Goal: Task Accomplishment & Management: Understand process/instructions

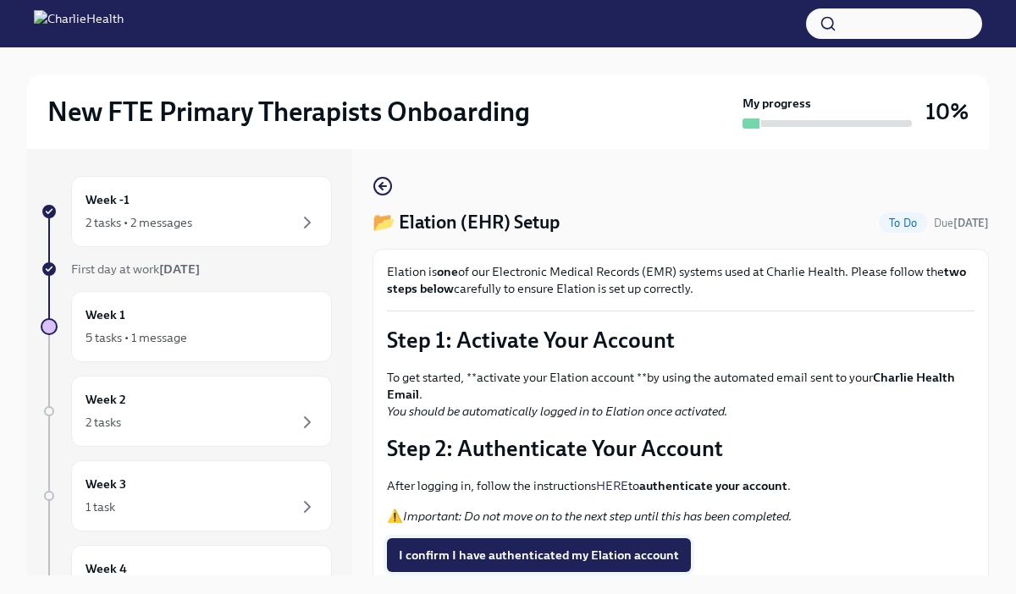
scroll to position [65, 0]
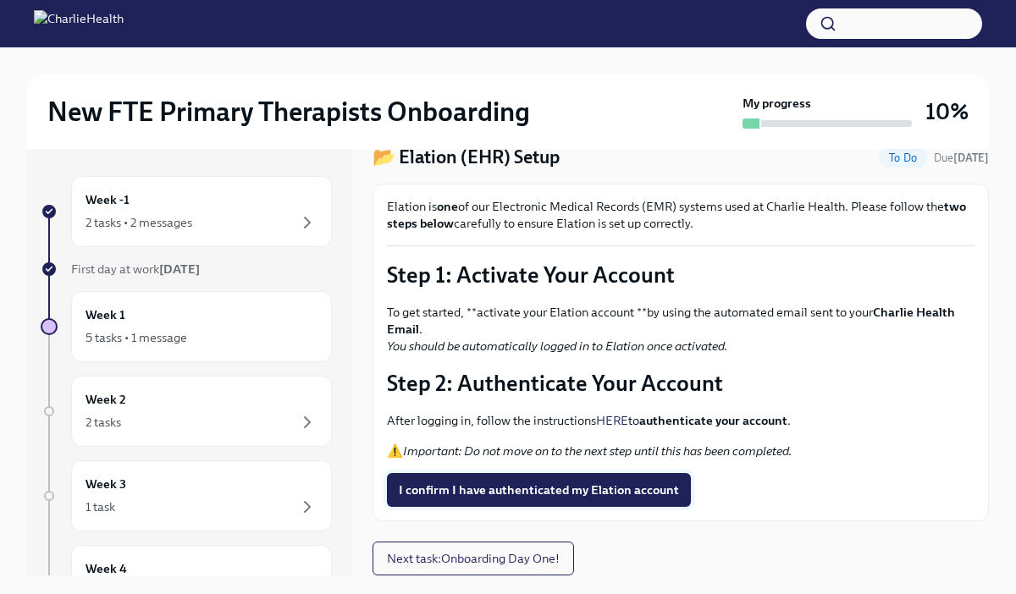
click at [554, 494] on span "I confirm I have authenticated my Elation account" at bounding box center [539, 490] width 280 height 17
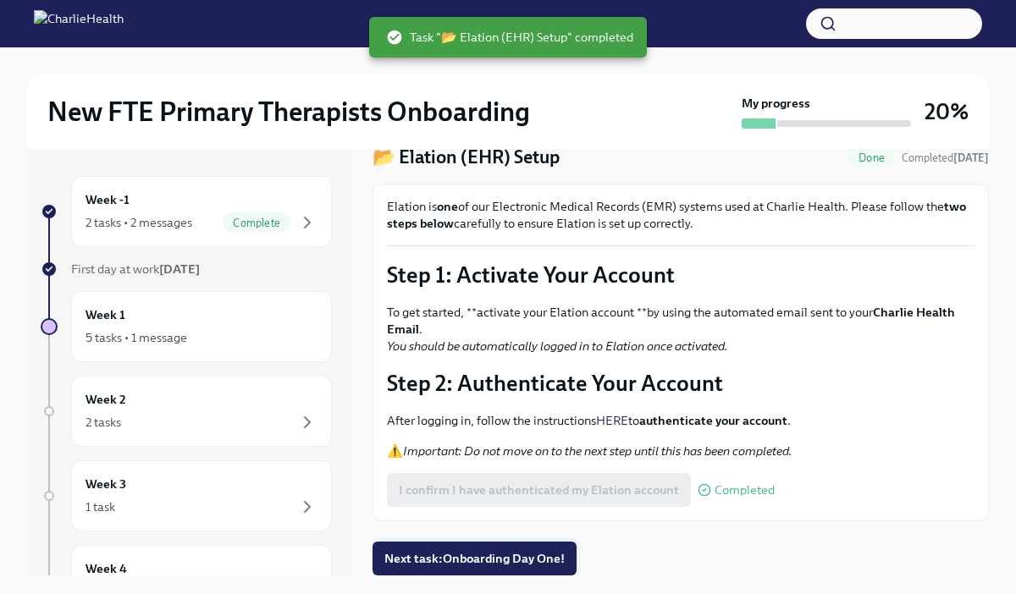
click at [488, 564] on span "Next task : Onboarding Day One!" at bounding box center [474, 558] width 180 height 17
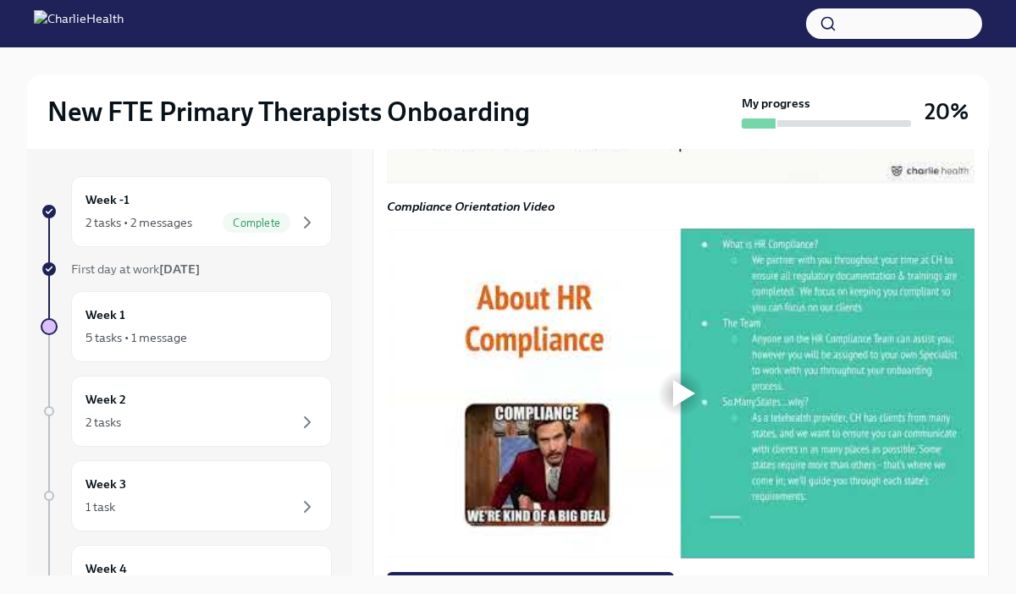
scroll to position [1309, 0]
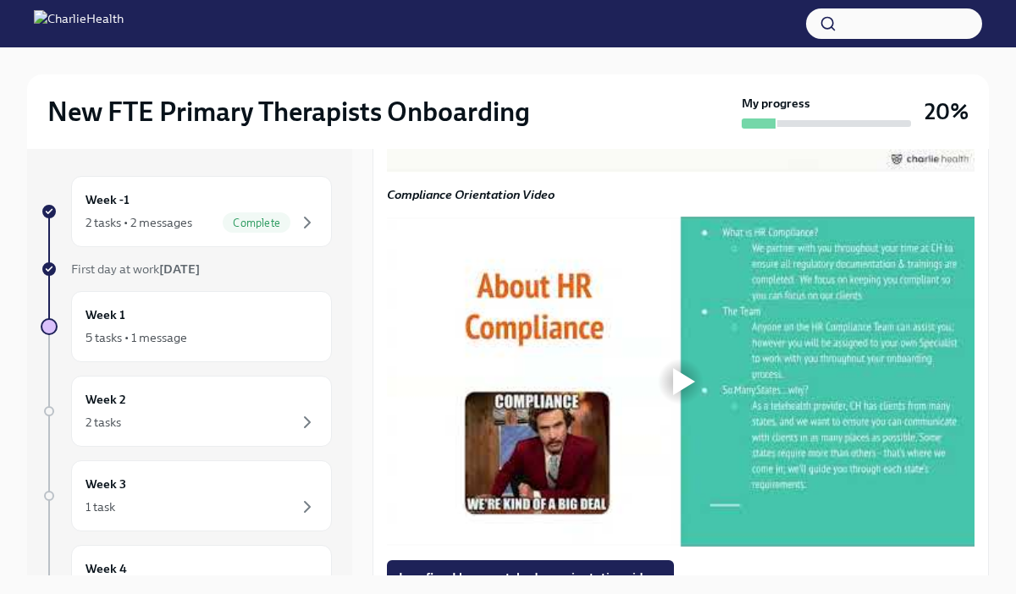
click at [692, 21] on div at bounding box center [684, 7] width 22 height 27
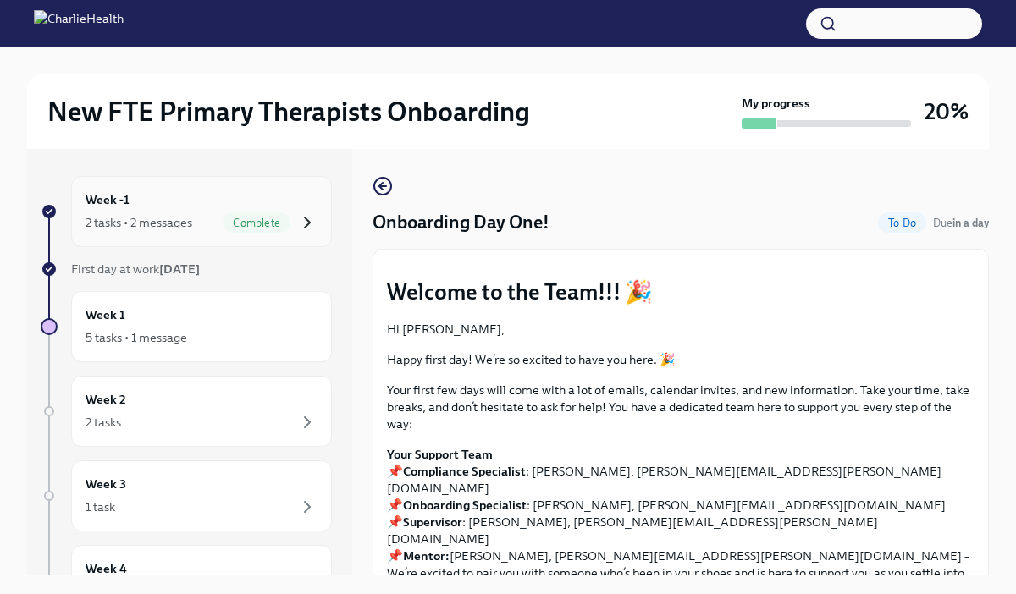
click at [311, 218] on icon "button" at bounding box center [307, 222] width 20 height 20
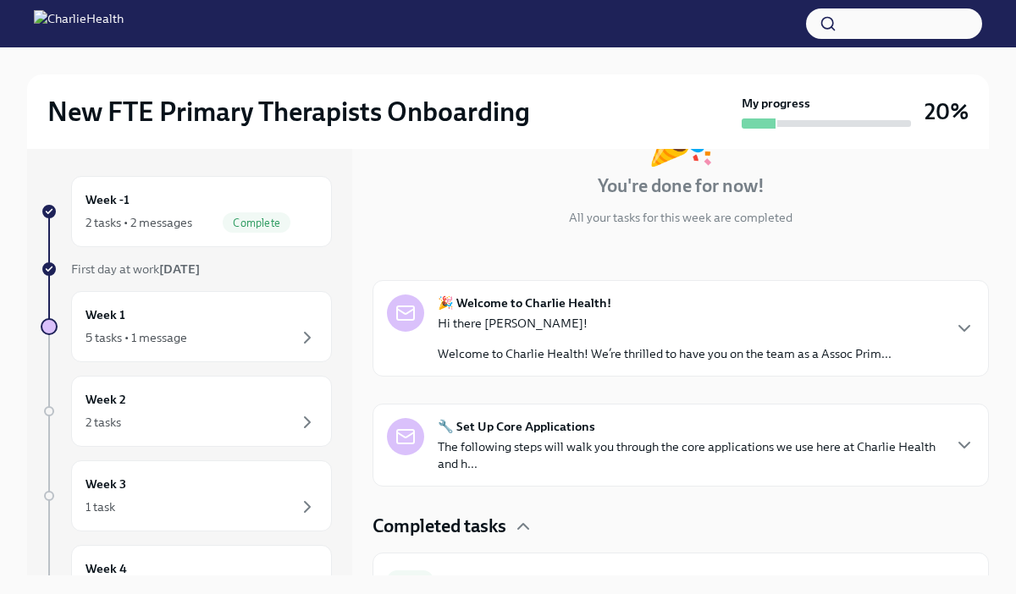
scroll to position [249, 0]
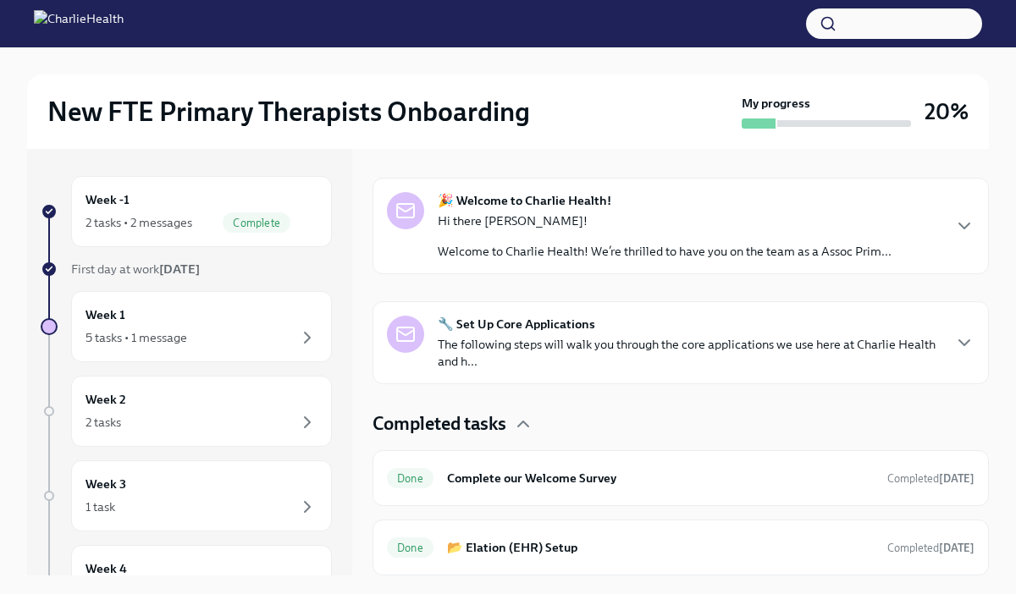
click at [951, 337] on div "🔧 Set Up Core Applications The following steps will walk you through the core a…" at bounding box center [680, 343] width 587 height 54
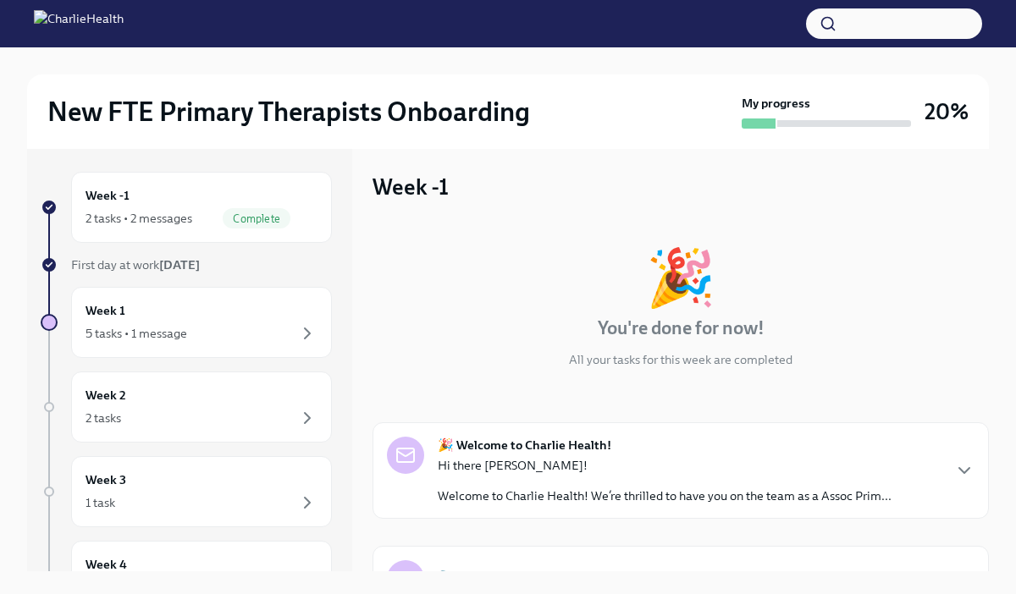
scroll to position [0, 0]
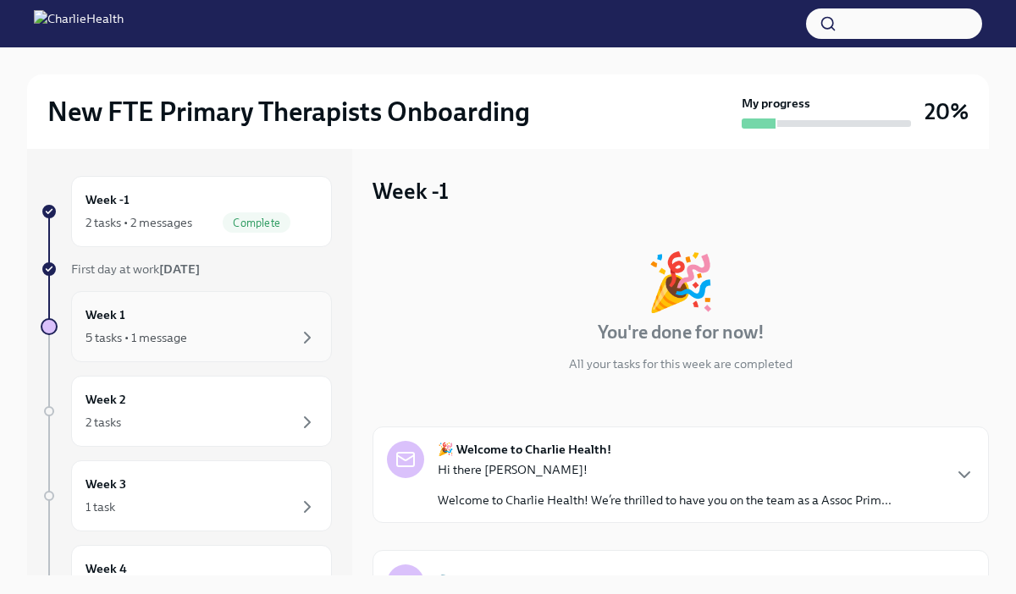
click at [212, 322] on div "Week 1 5 tasks • 1 message" at bounding box center [201, 327] width 232 height 42
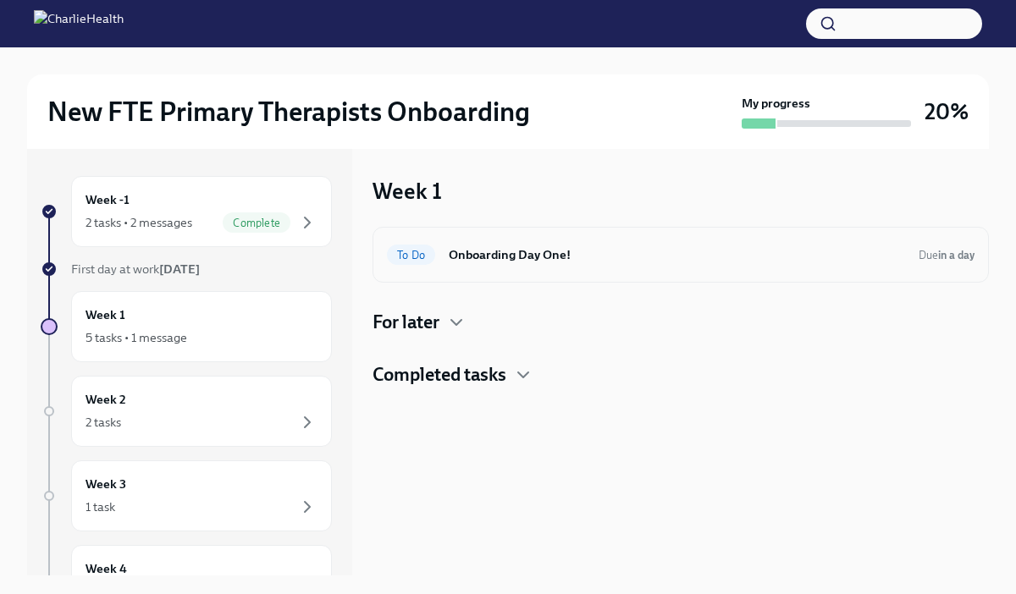
click at [528, 254] on h6 "Onboarding Day One!" at bounding box center [677, 254] width 456 height 19
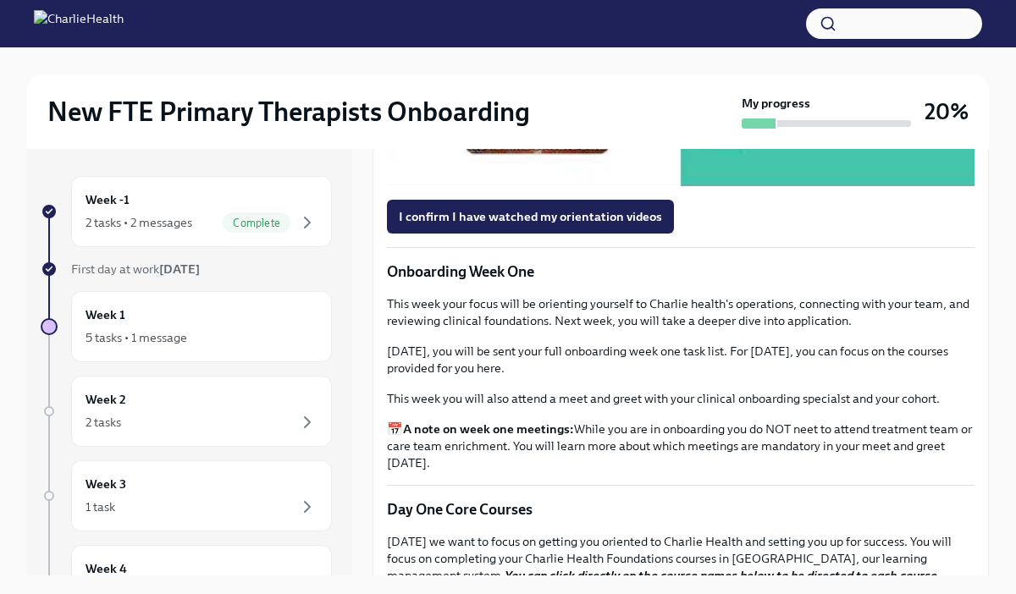
scroll to position [1664, 0]
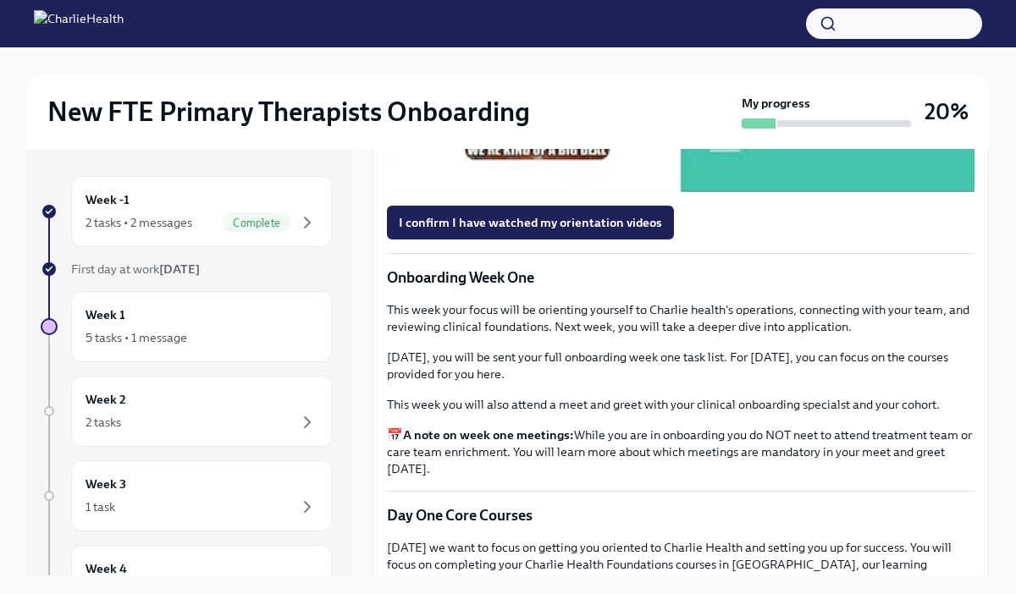
click at [697, 54] on div at bounding box center [680, 27] width 54 height 54
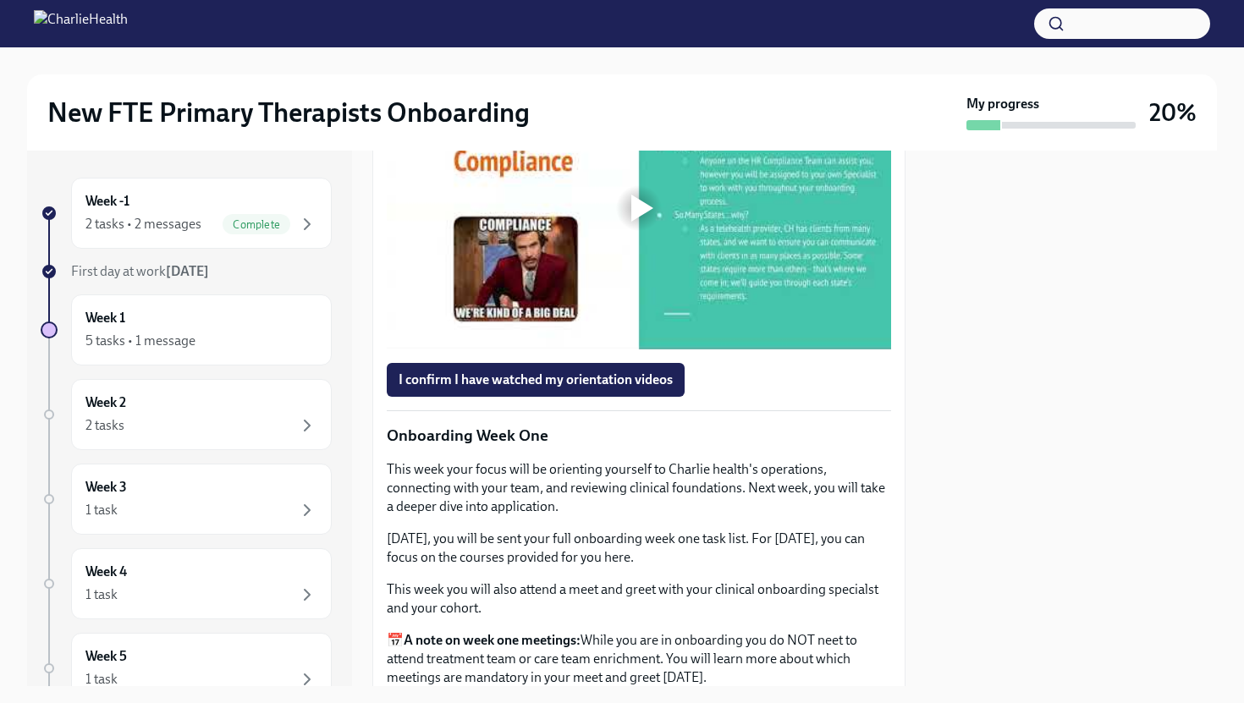
scroll to position [1585, 0]
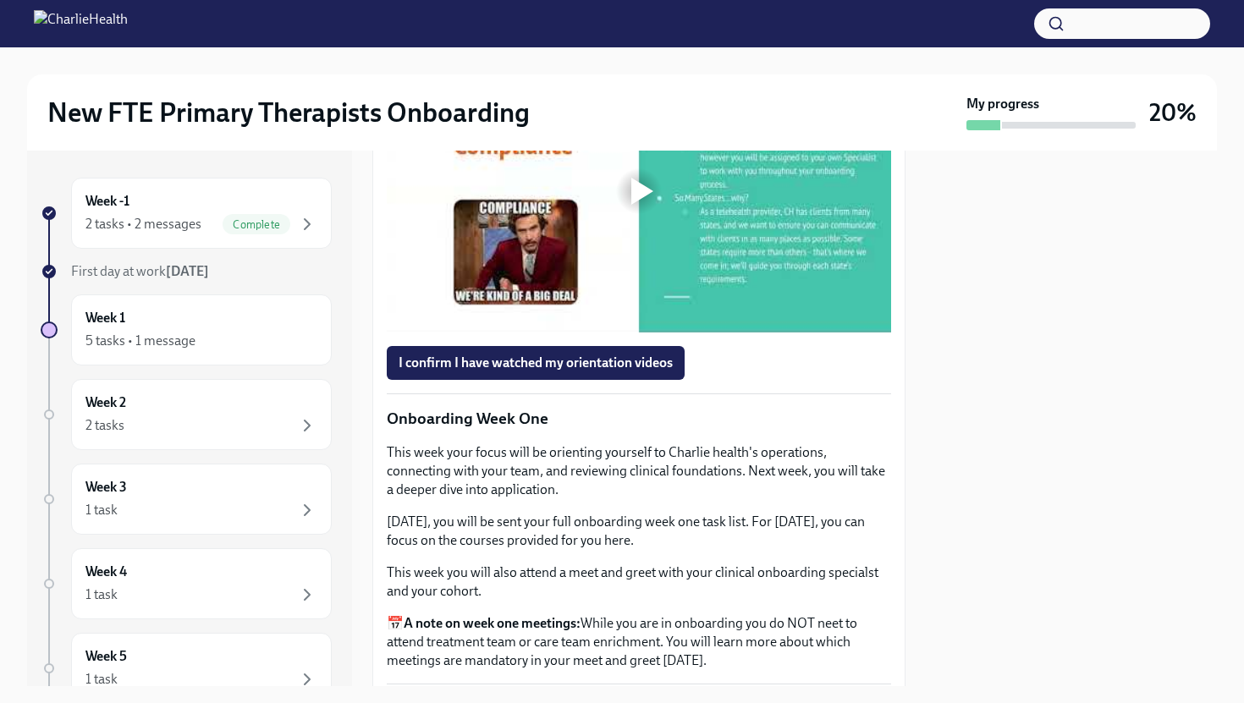
click at [653, 218] on div at bounding box center [639, 191] width 54 height 54
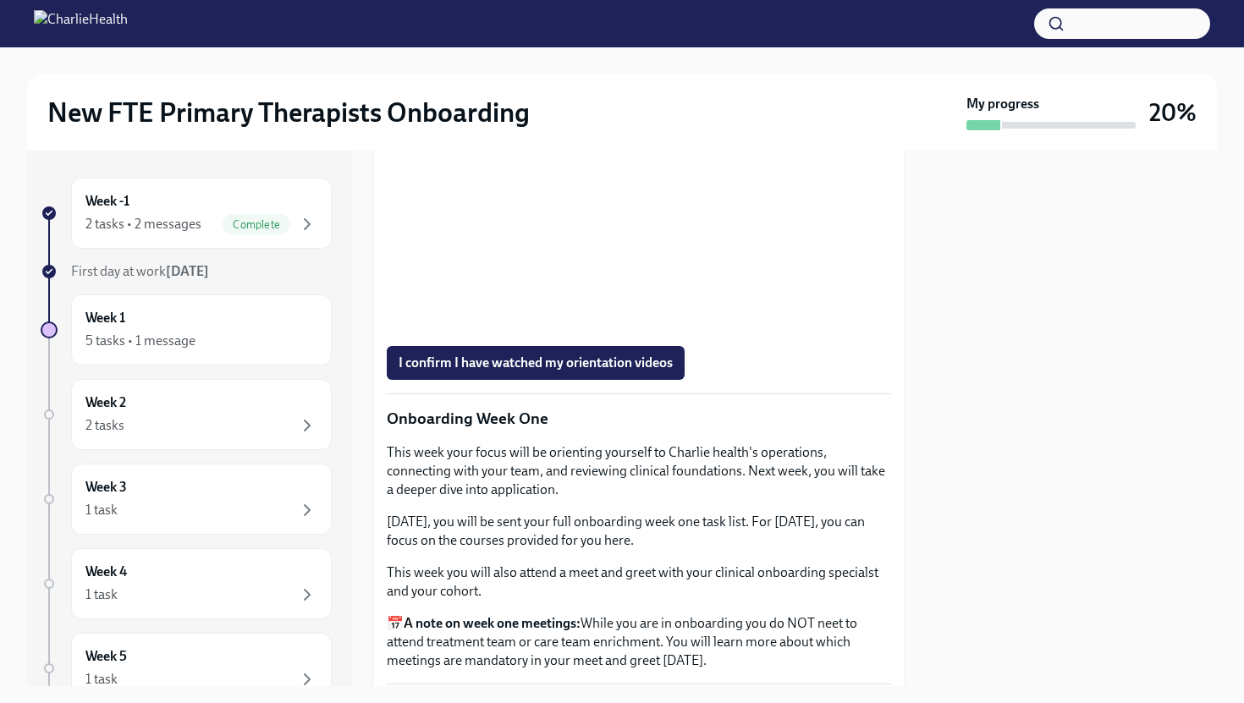
click at [586, 380] on button "I confirm I have watched my orientation videos" at bounding box center [536, 363] width 298 height 34
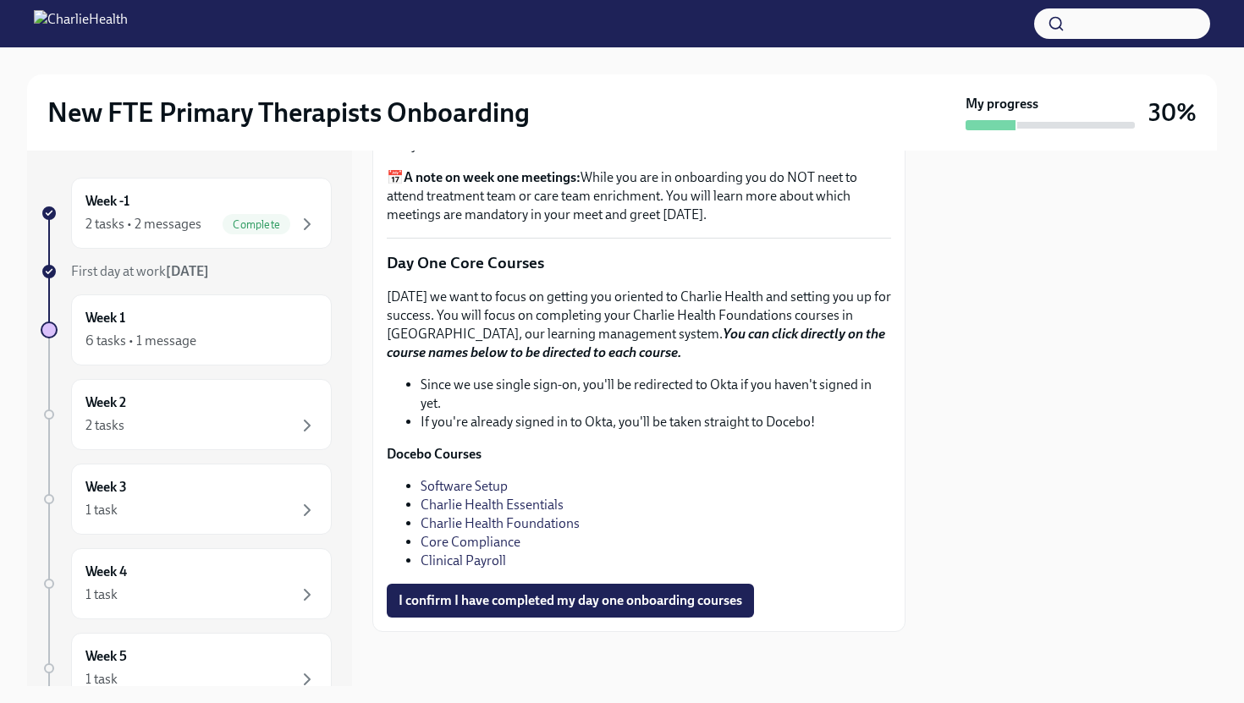
scroll to position [2290, 0]
click at [495, 488] on link "Software Setup" at bounding box center [464, 486] width 87 height 16
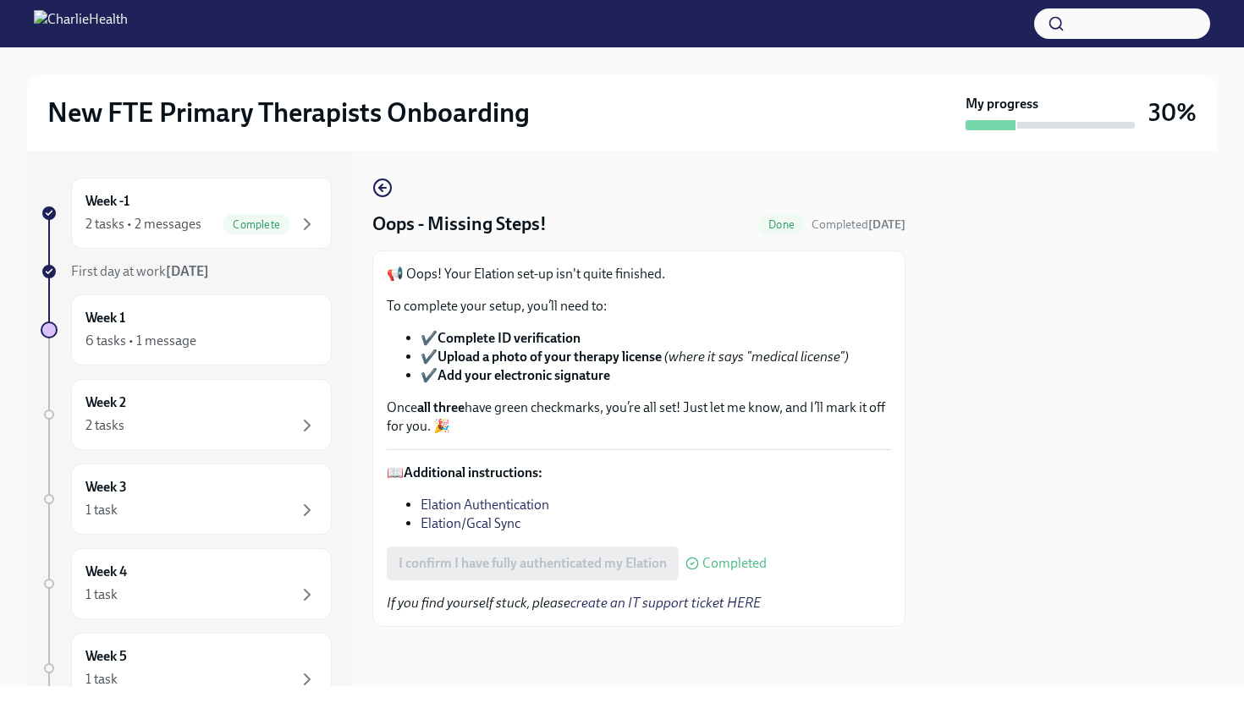
click at [164, 171] on div "Week -1 2 tasks • 2 messages Complete First day at work [DATE] Week 1 6 tasks •…" at bounding box center [189, 419] width 325 height 536
click at [165, 230] on div "2 tasks • 2 messages" at bounding box center [143, 224] width 116 height 19
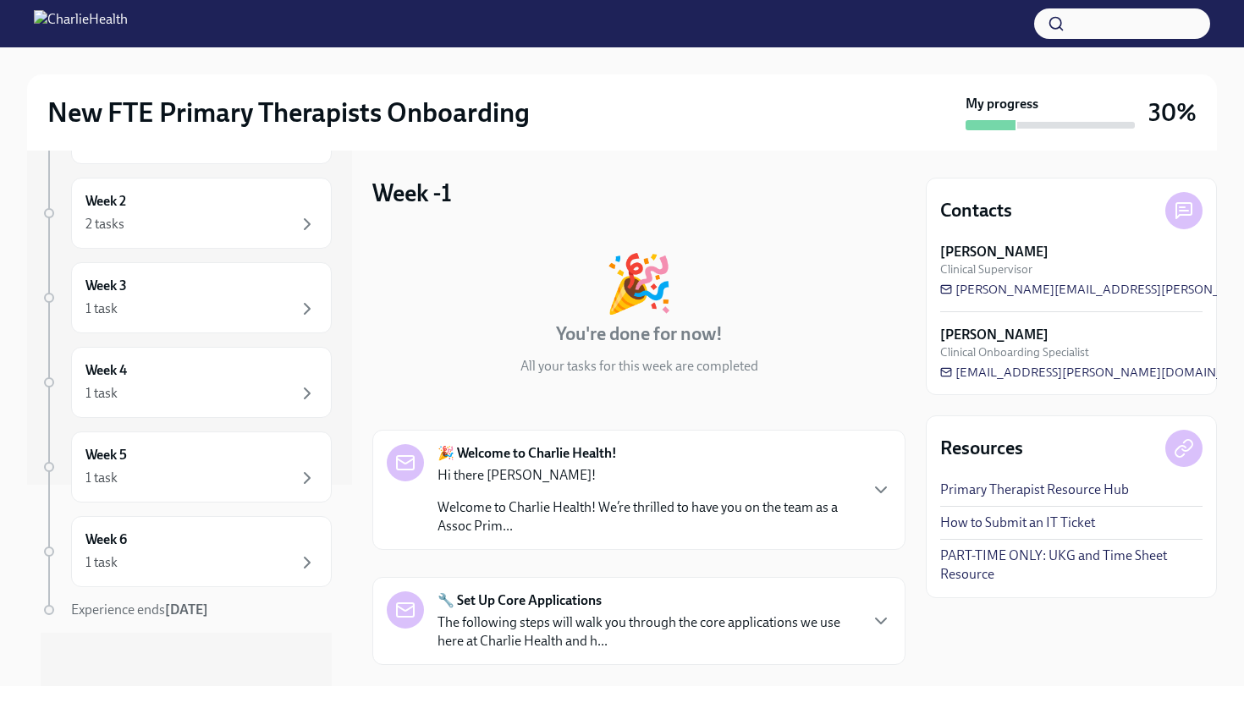
click at [165, 230] on div "2 tasks" at bounding box center [201, 224] width 232 height 20
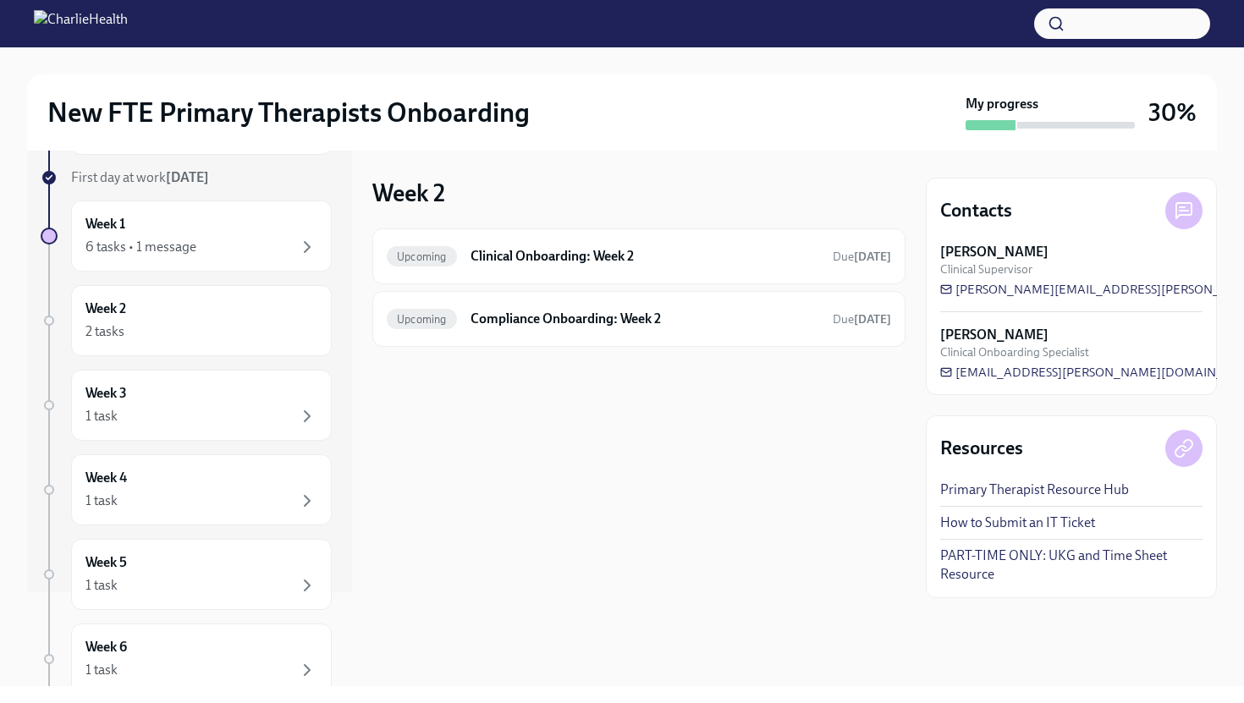
scroll to position [96, 0]
click at [165, 230] on div "Week 1 6 tasks • 1 message" at bounding box center [201, 233] width 232 height 42
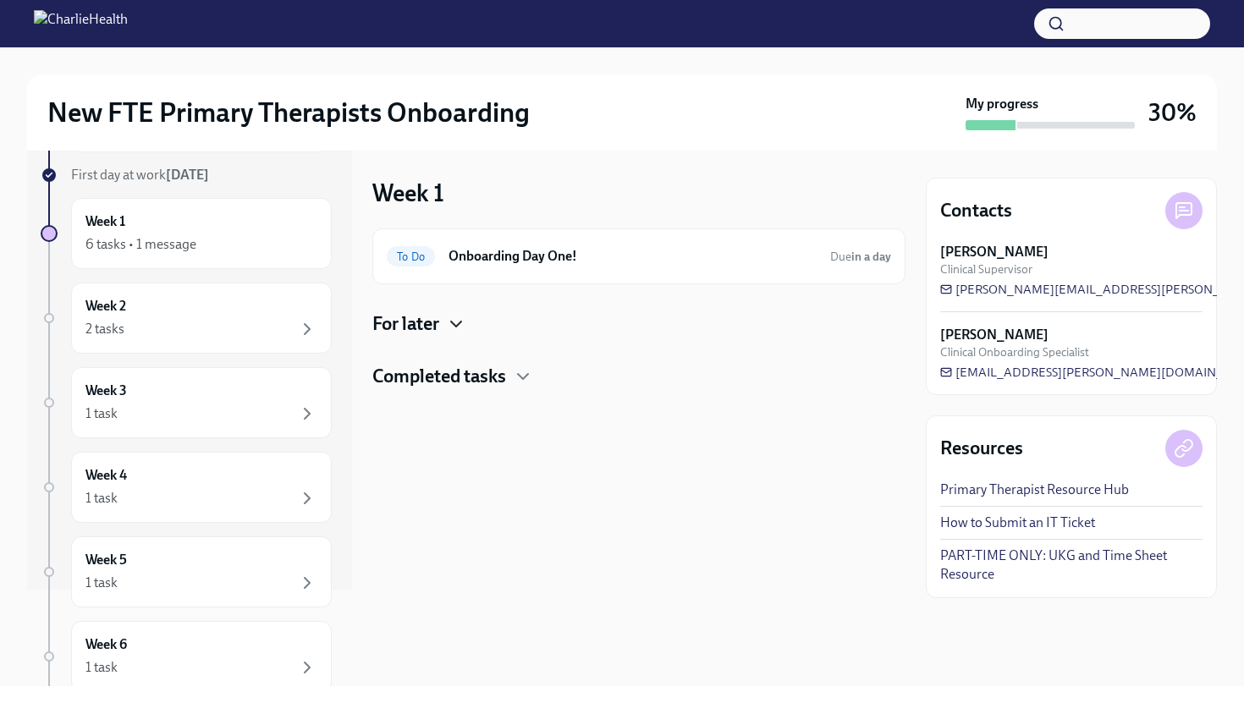
click at [453, 326] on icon "button" at bounding box center [456, 324] width 20 height 20
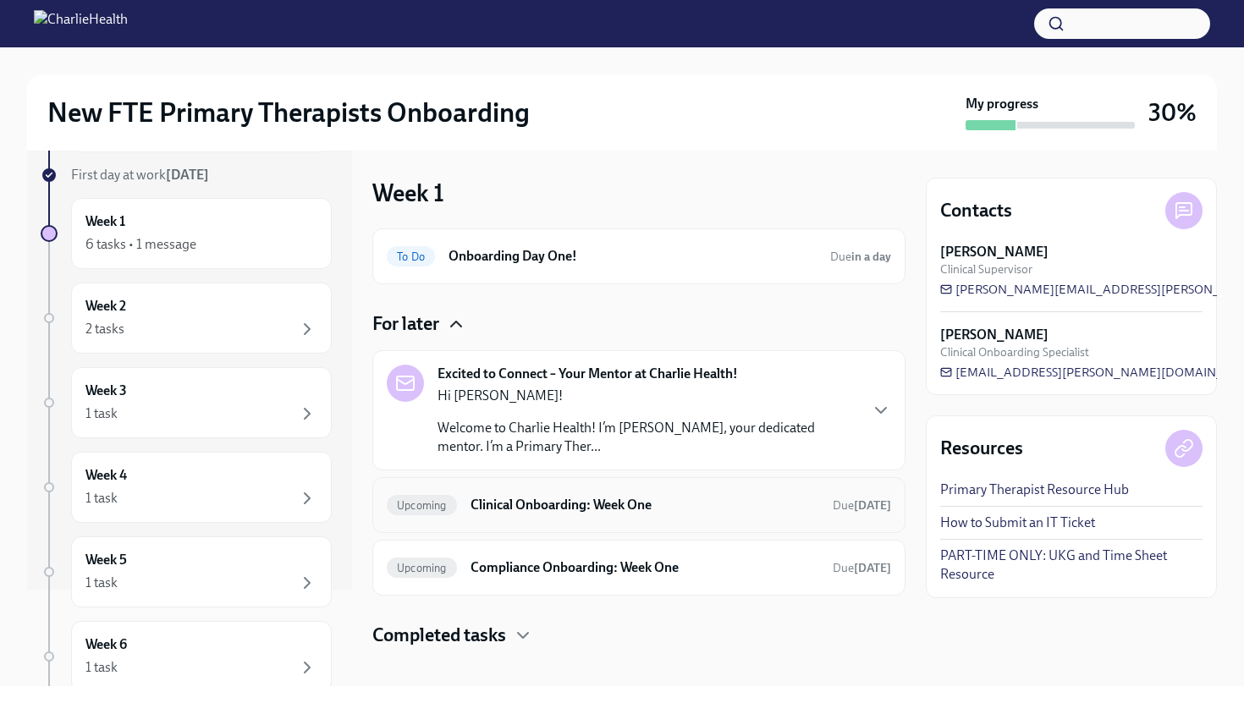
click at [603, 506] on h6 "Clinical Onboarding: Week One" at bounding box center [645, 505] width 349 height 19
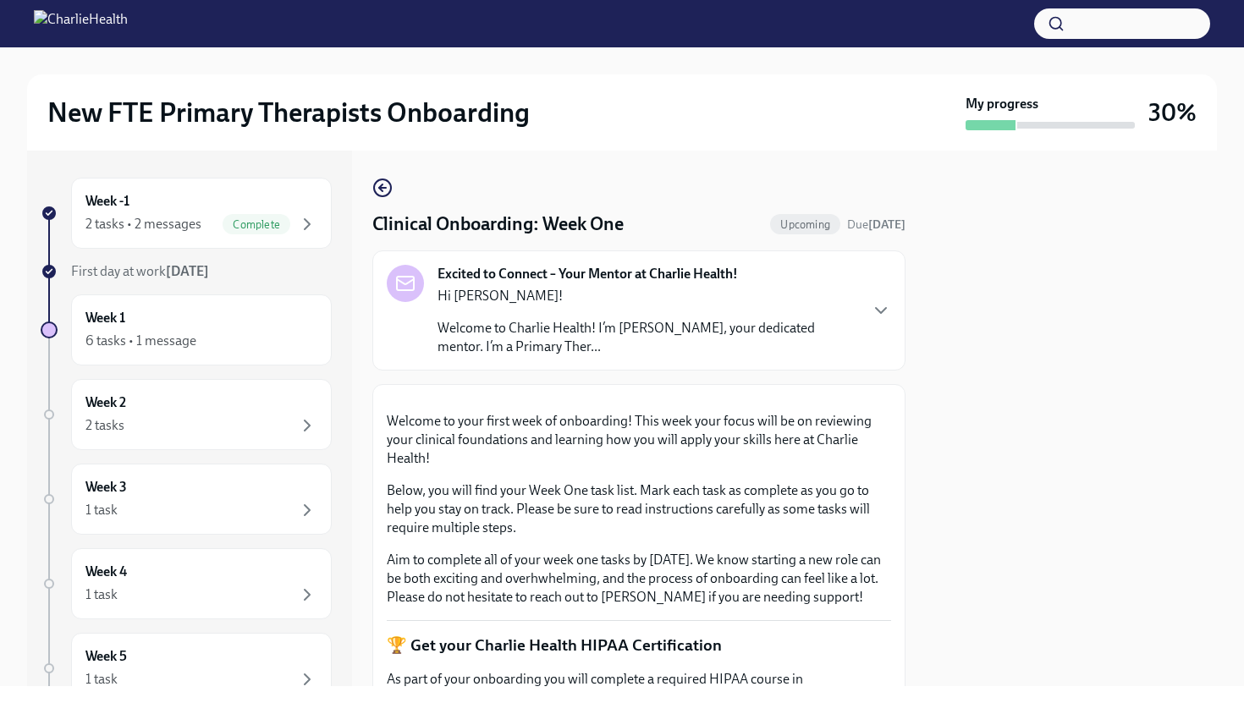
click at [184, 269] on strong "[DATE]" at bounding box center [187, 271] width 43 height 16
